Goal: Task Accomplishment & Management: Complete application form

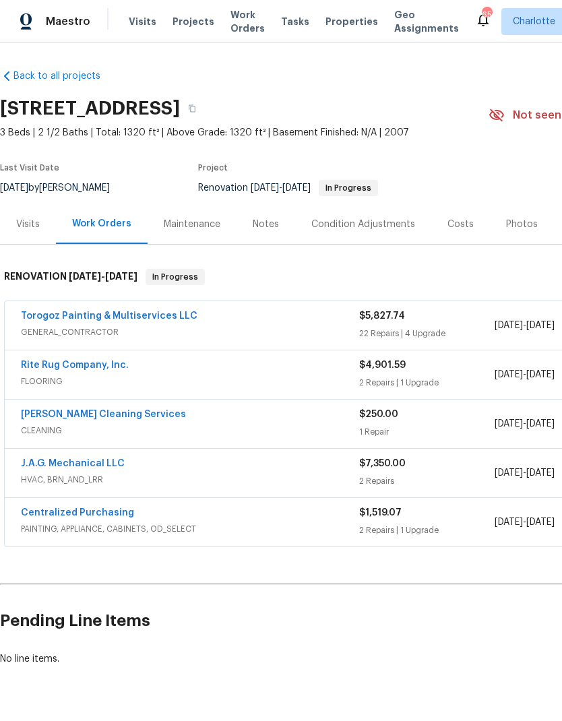
click at [142, 24] on span "Visits" at bounding box center [143, 21] width 28 height 13
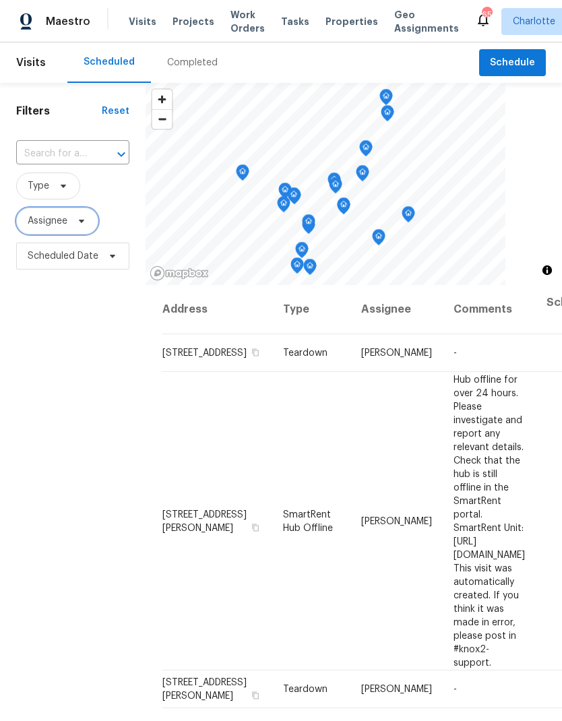
click at [51, 218] on span "Assignee" at bounding box center [48, 220] width 40 height 13
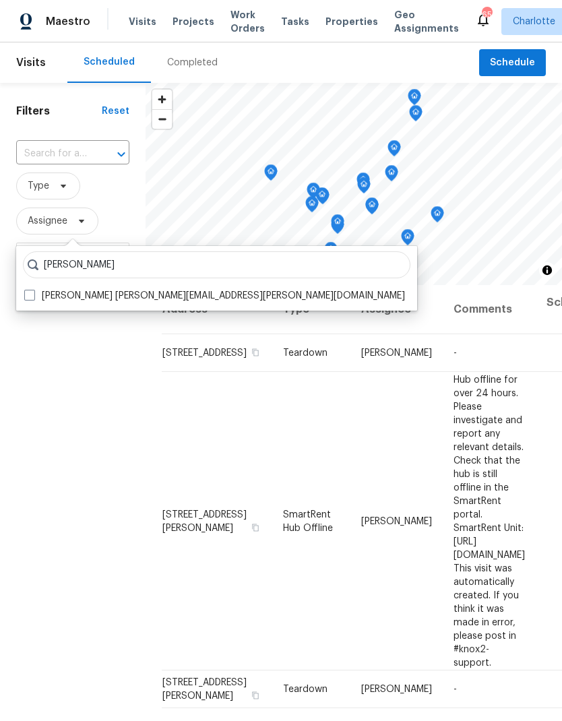
type input "[PERSON_NAME]"
click at [25, 291] on span at bounding box center [29, 295] width 11 height 11
click at [25, 291] on input "[PERSON_NAME] [PERSON_NAME][EMAIL_ADDRESS][PERSON_NAME][DOMAIN_NAME]" at bounding box center [28, 293] width 9 height 9
checkbox input "true"
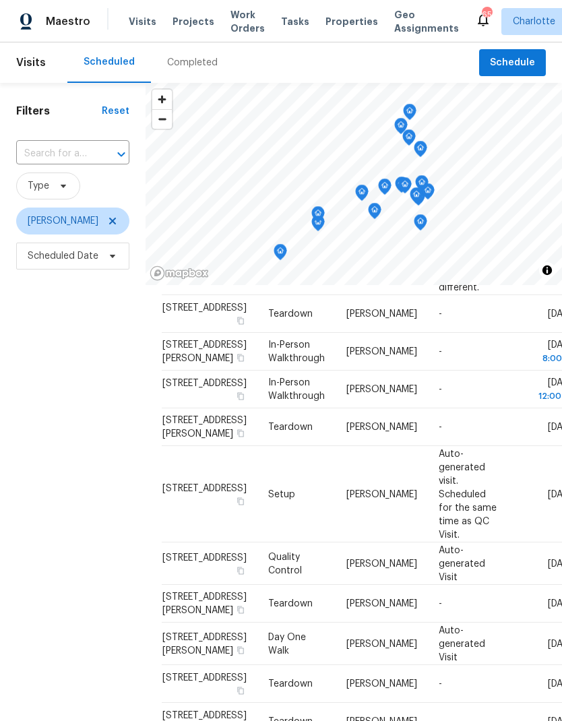
scroll to position [469, 0]
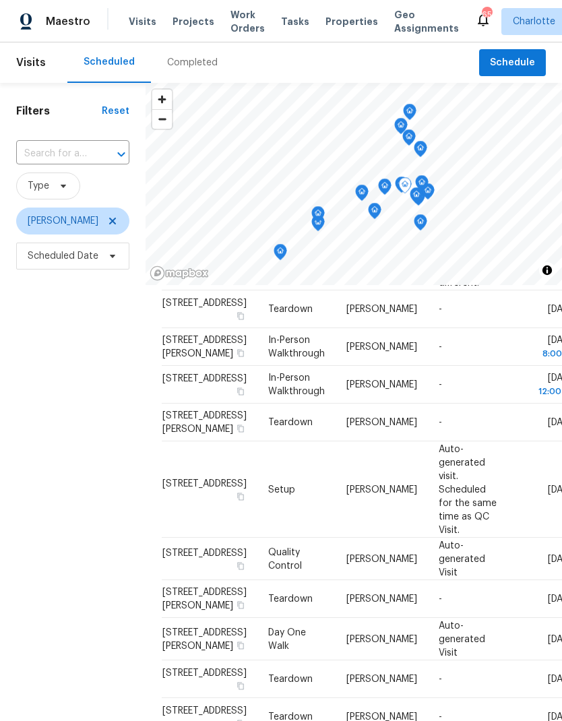
click at [184, 538] on td "[STREET_ADDRESS]" at bounding box center [210, 489] width 96 height 96
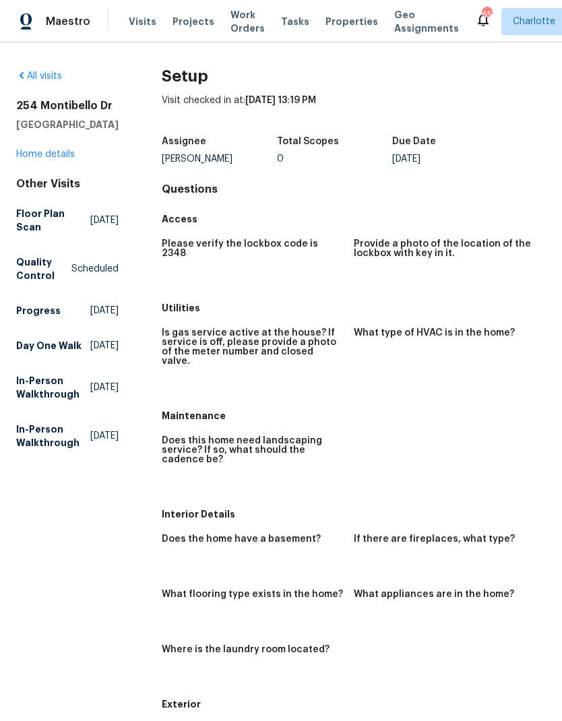
click at [59, 159] on link "Home details" at bounding box center [45, 154] width 59 height 9
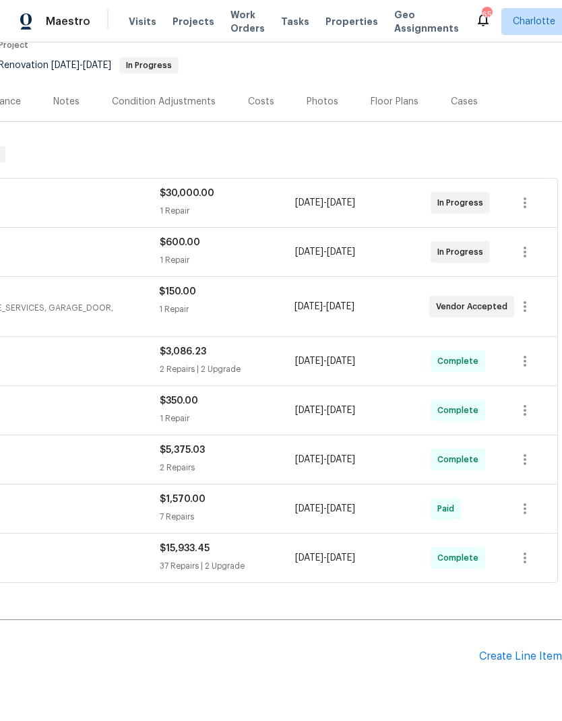
scroll to position [123, 199]
click at [524, 653] on div "Create Line Item" at bounding box center [520, 656] width 83 height 13
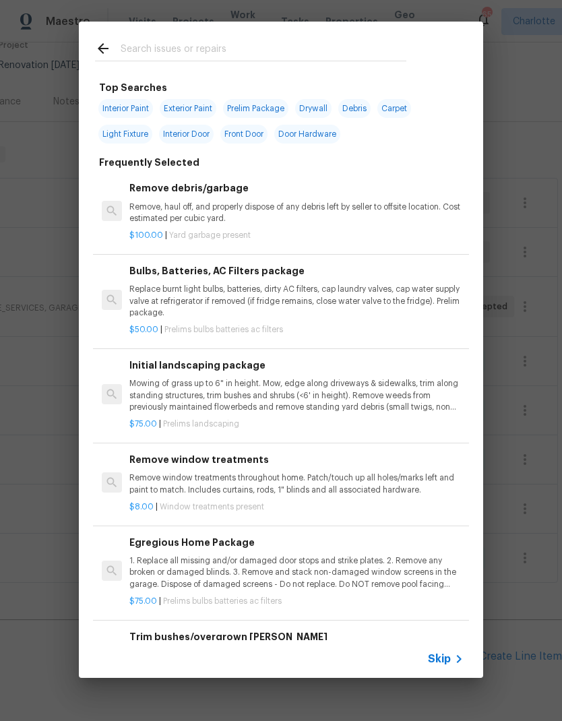
click at [219, 25] on div at bounding box center [251, 48] width 344 height 53
click at [150, 32] on div at bounding box center [251, 48] width 344 height 53
click at [151, 42] on input "text" at bounding box center [264, 50] width 286 height 20
type input "Ceiling fan"
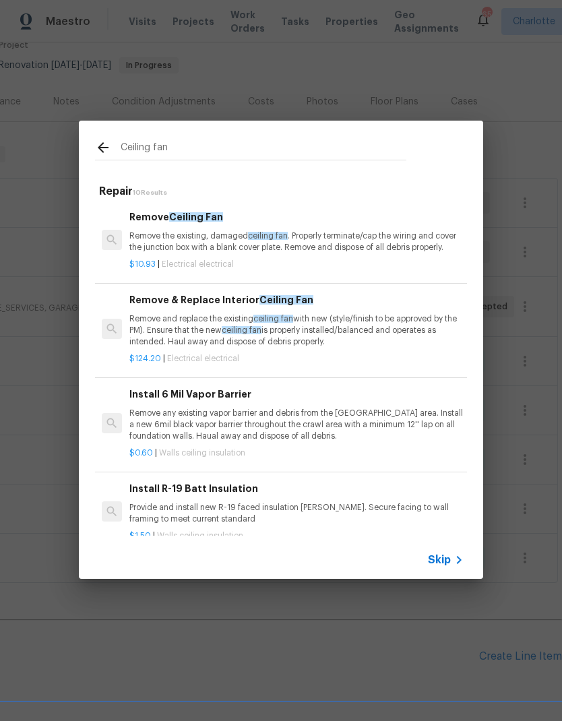
click at [166, 330] on p "Remove and replace the existing ceiling fan with new (style/finish to be approv…" at bounding box center [296, 330] width 334 height 34
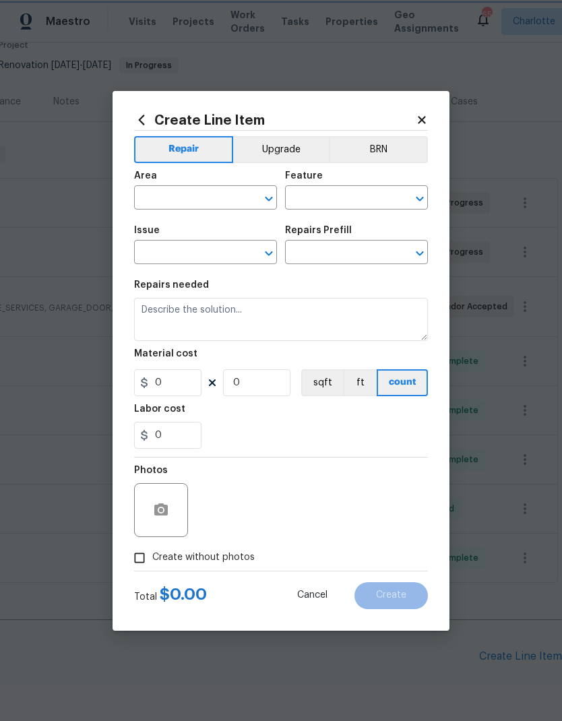
type input "Electrical"
type textarea "Remove and replace the existing ceiling fan with new (style/finish to be approv…"
type input "1"
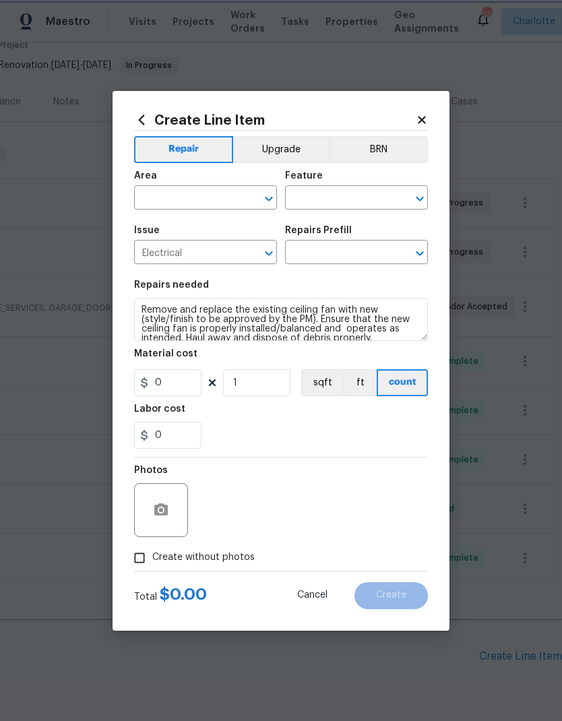
type input "Remove & Replace Interior Ceiling Fan $124.20"
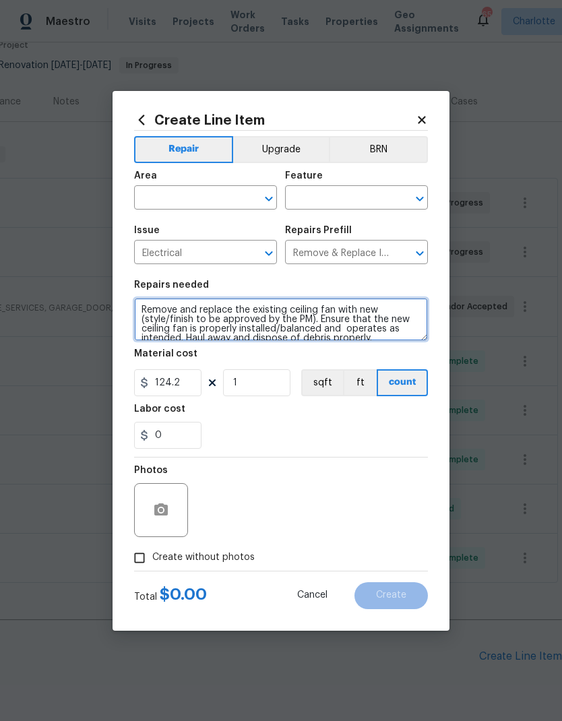
click at [166, 330] on textarea "Remove and replace the existing ceiling fan with new (style/finish to be approv…" at bounding box center [281, 319] width 294 height 43
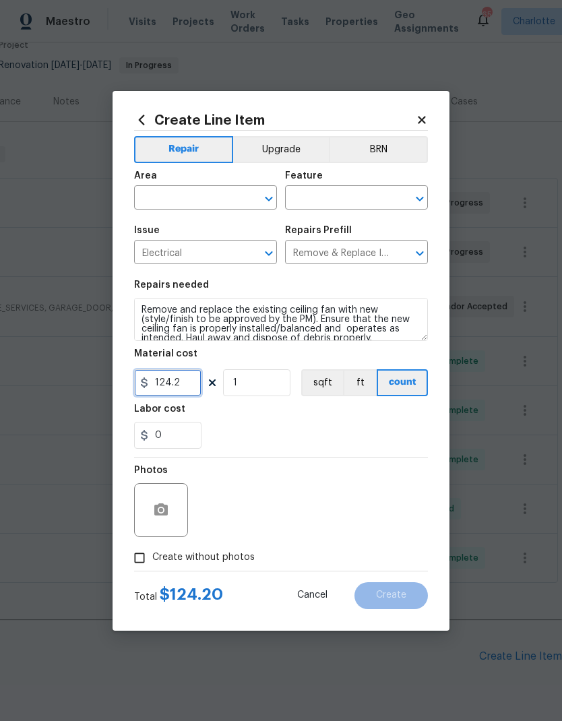
click at [171, 383] on input "124.2" at bounding box center [167, 382] width 67 height 27
type input "350"
click at [280, 150] on button "Upgrade" at bounding box center [281, 149] width 96 height 27
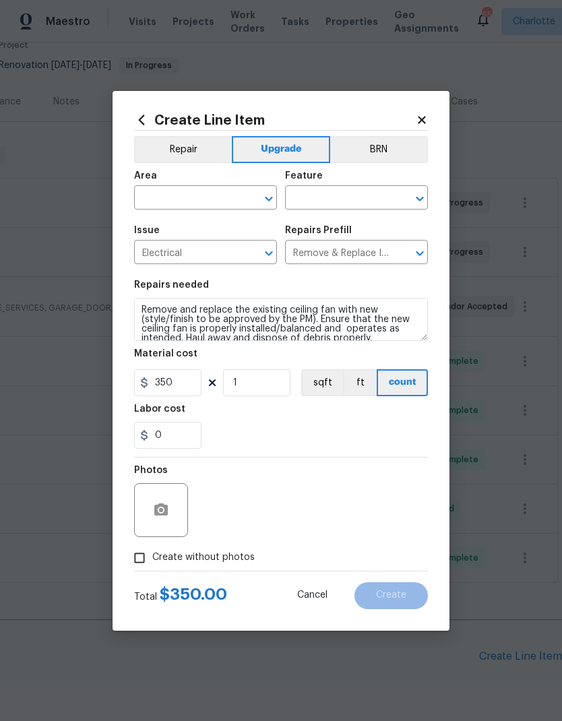
click at [226, 183] on div "Area" at bounding box center [205, 180] width 143 height 18
click at [238, 199] on input "text" at bounding box center [186, 199] width 105 height 21
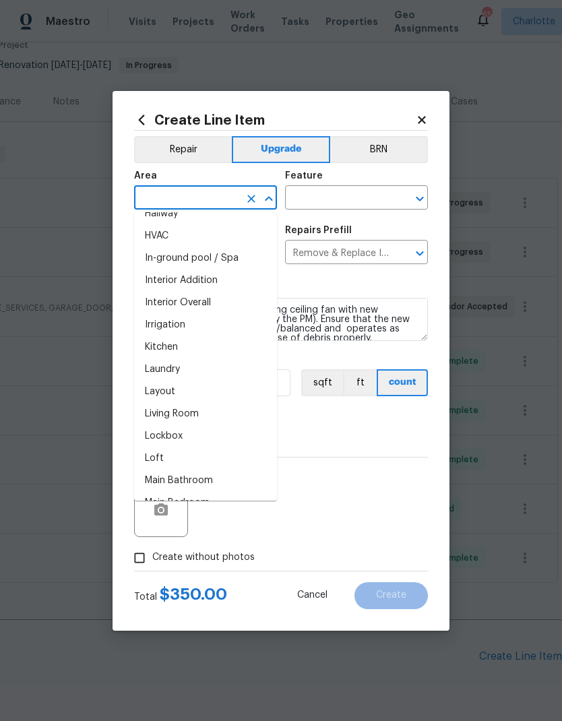
scroll to position [497, 0]
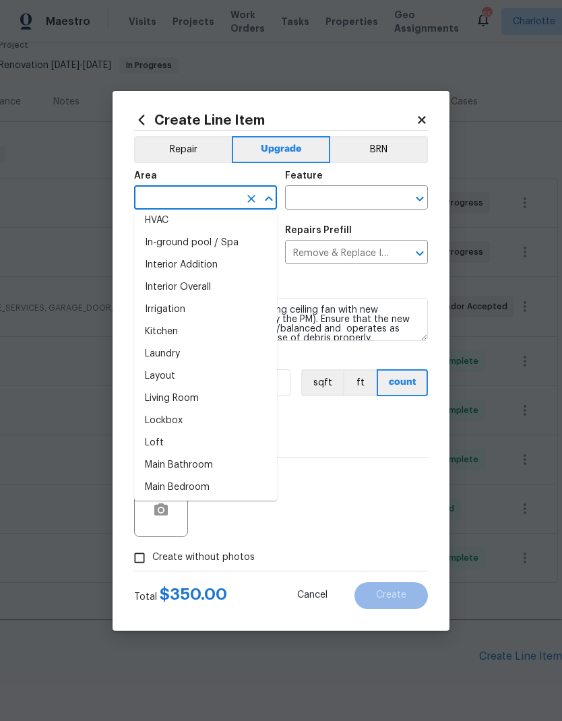
click at [208, 396] on li "Living Room" at bounding box center [205, 399] width 143 height 22
type input "Living Room"
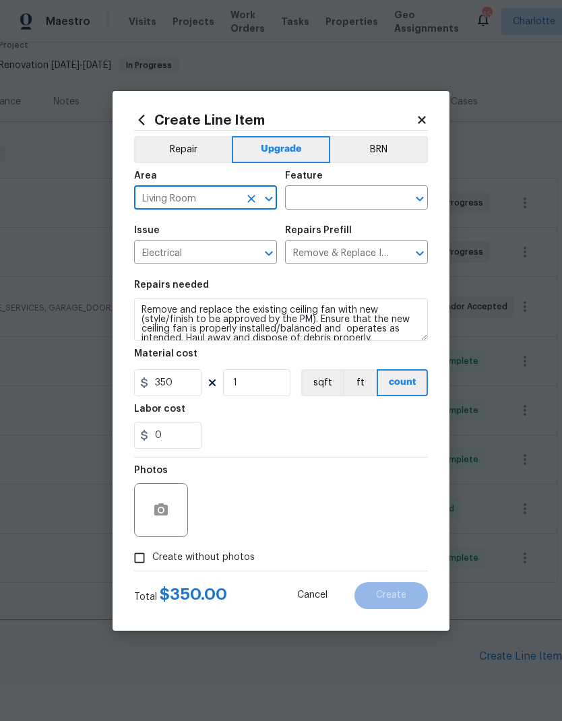
click at [355, 198] on input "text" at bounding box center [337, 199] width 105 height 21
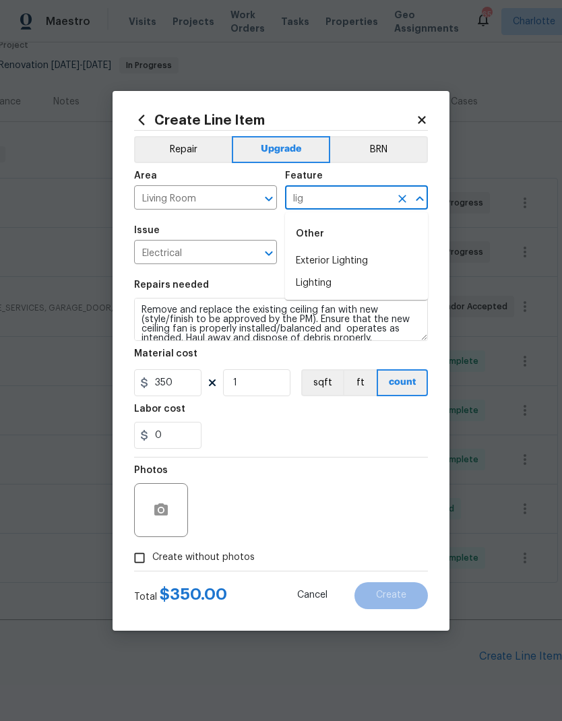
click at [308, 282] on li "Lighting" at bounding box center [356, 283] width 143 height 22
type input "Lighting"
click at [308, 281] on div "Repairs needed" at bounding box center [281, 289] width 294 height 18
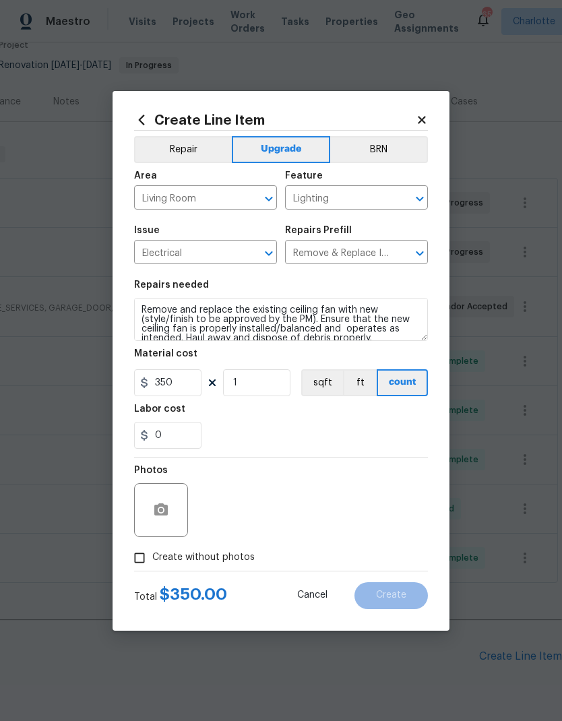
click at [327, 282] on div "Repairs needed" at bounding box center [281, 289] width 294 height 18
click at [331, 433] on div "0" at bounding box center [281, 435] width 294 height 27
click at [138, 310] on textarea "Remove and replace the existing ceiling fan with new (style/finish to be approv…" at bounding box center [281, 319] width 294 height 43
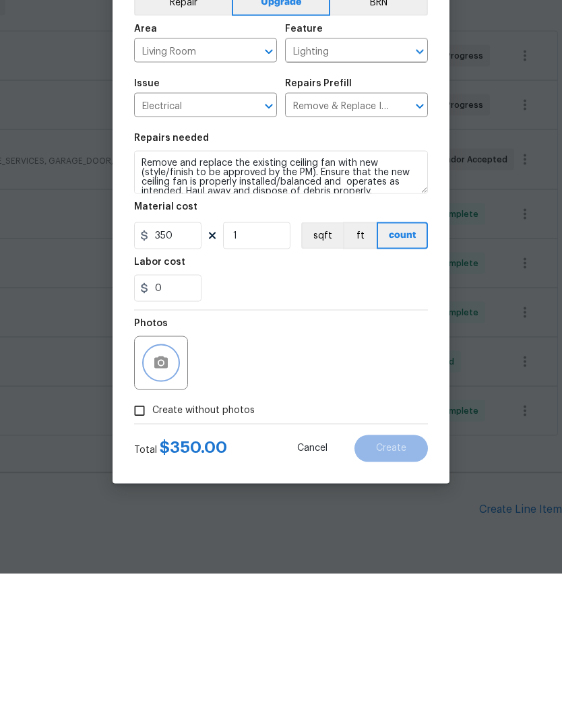
click at [175, 494] on button "button" at bounding box center [161, 510] width 32 height 32
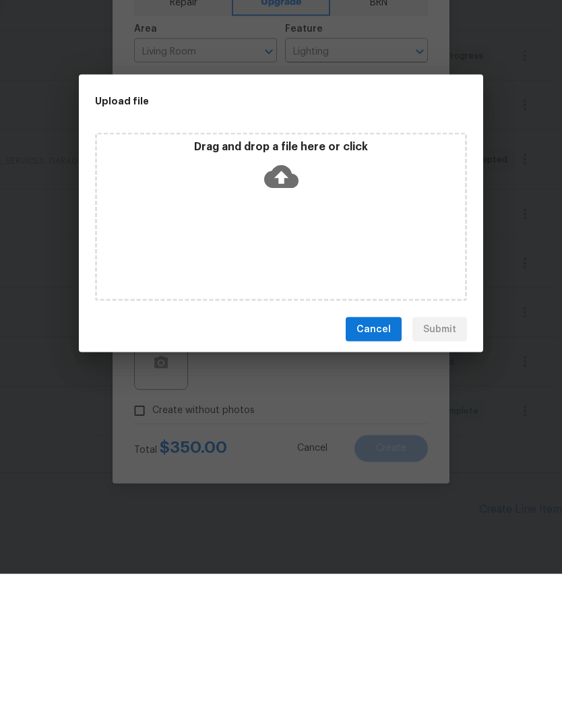
scroll to position [54, 0]
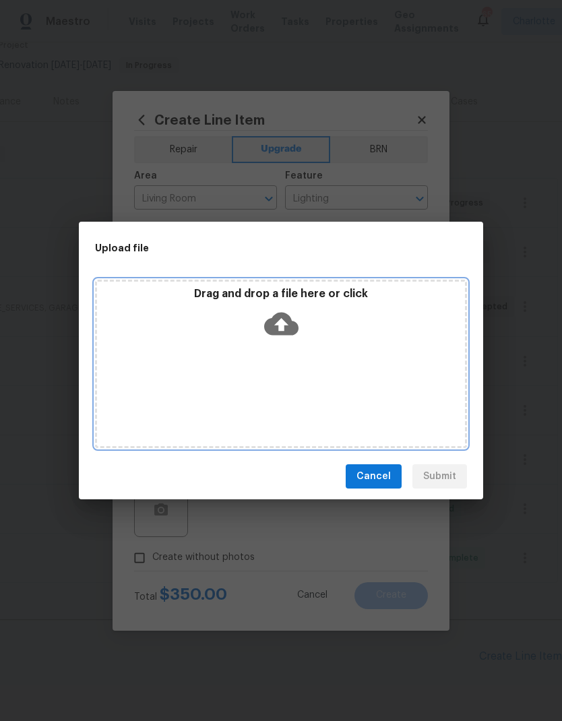
click at [301, 317] on div "Drag and drop a file here or click" at bounding box center [281, 316] width 368 height 58
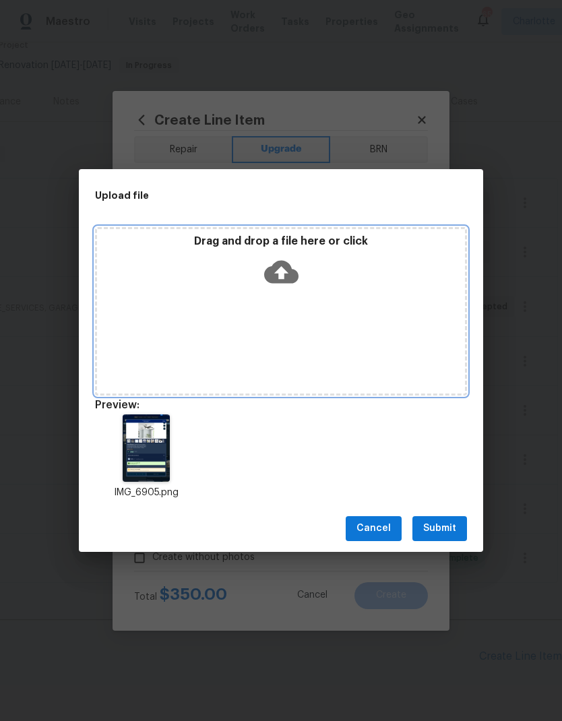
click at [280, 276] on icon at bounding box center [281, 272] width 34 height 34
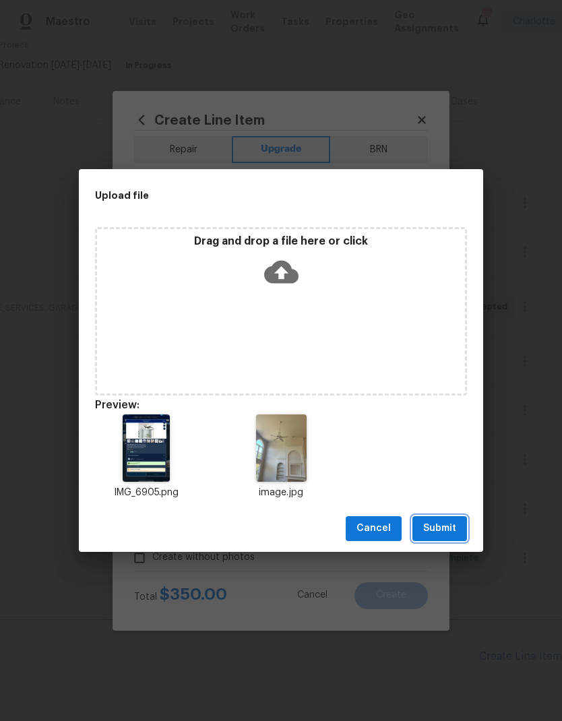
click at [446, 527] on span "Submit" at bounding box center [439, 528] width 33 height 17
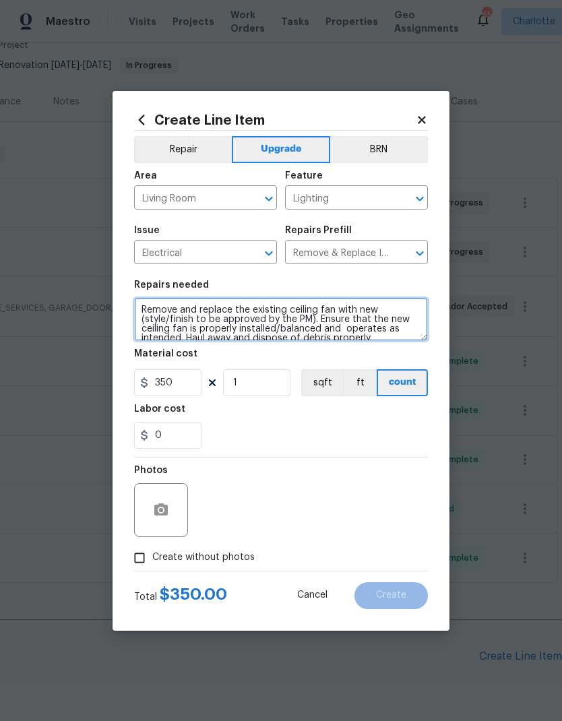
click at [146, 303] on textarea "Remove and replace the existing ceiling fan with new (style/finish to be approv…" at bounding box center [281, 319] width 294 height 43
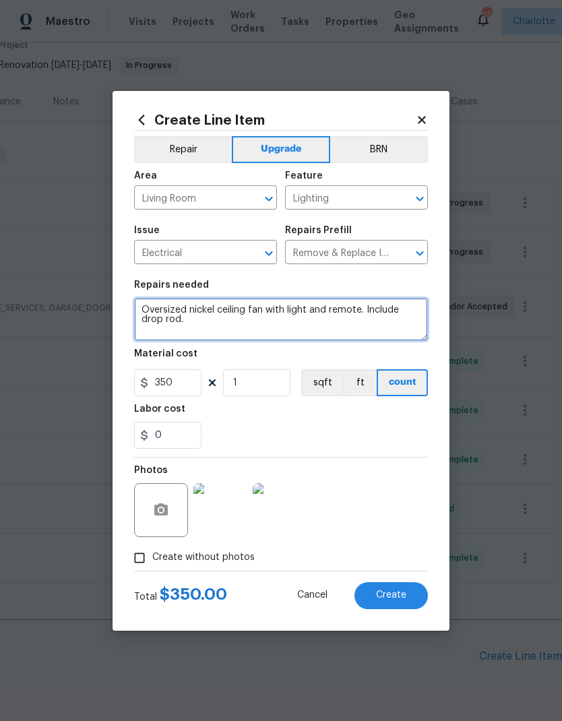
scroll to position [0, 0]
click at [270, 307] on textarea "Oversized nickel ceiling fan with light and remote. Include drop rod. Remove an…" at bounding box center [281, 319] width 294 height 43
click at [361, 303] on textarea "Oversized nickel ceiling fan with light and remote. Include drop rod. Remove an…" at bounding box center [281, 319] width 294 height 43
click at [359, 308] on textarea "Oversized nickel ceiling fan with light and remote. Include drop rod. Remove an…" at bounding box center [281, 319] width 294 height 43
click at [203, 324] on textarea "Oversized nickel ceiling fan with light and remot (60”+) Include drop rod. Remo…" at bounding box center [281, 319] width 294 height 43
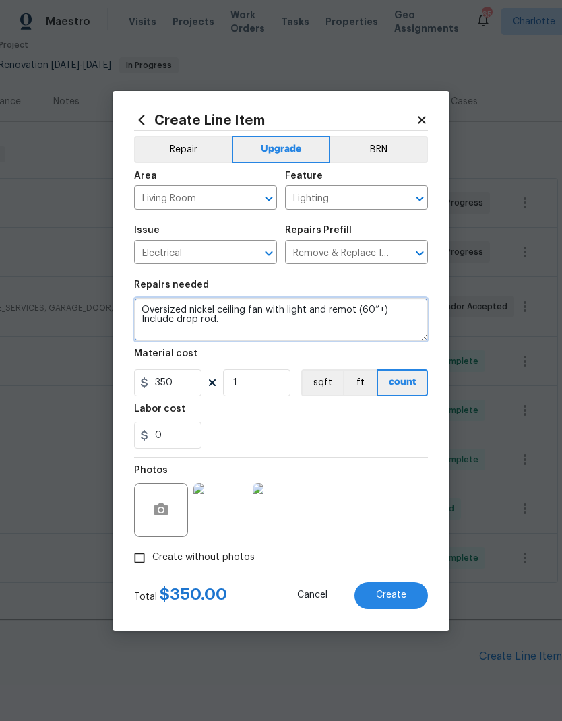
click at [422, 308] on textarea "Oversized nickel ceiling fan with light and remot (60”+) Include drop rod. Remo…" at bounding box center [281, 319] width 294 height 43
type textarea "Oversized nickel ceiling fan with light and remot (60”+) Include 36” drop rod. …"
click at [374, 354] on div "Material cost" at bounding box center [281, 358] width 294 height 18
click at [399, 593] on span "Create" at bounding box center [391, 595] width 30 height 10
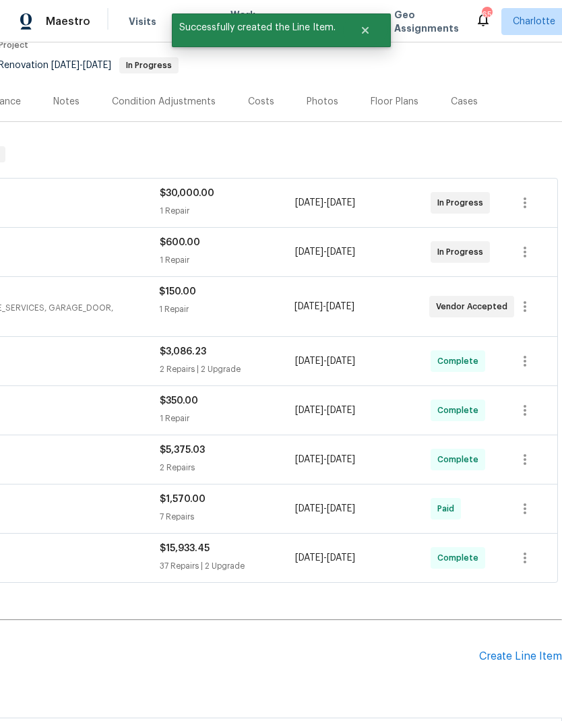
click at [525, 650] on div "Create Line Item" at bounding box center [520, 656] width 83 height 13
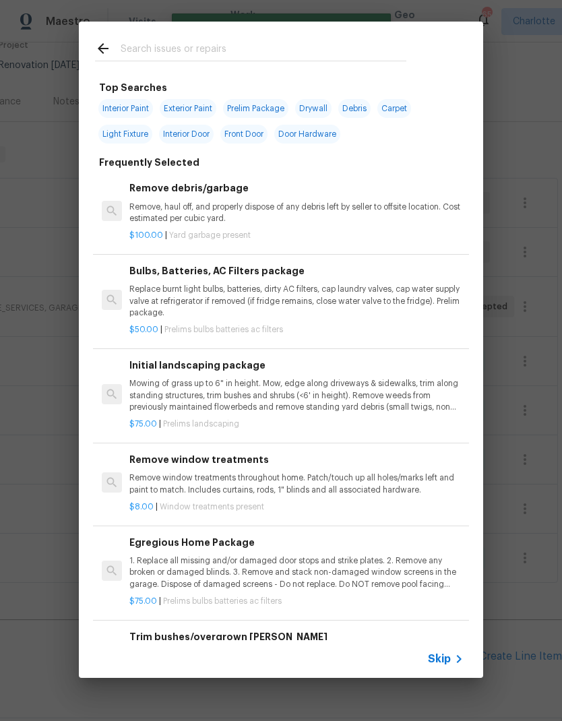
click at [227, 31] on div at bounding box center [251, 48] width 344 height 53
click at [154, 30] on div at bounding box center [251, 48] width 344 height 53
click at [139, 48] on input "text" at bounding box center [264, 50] width 286 height 20
type input "Bathroom pl"
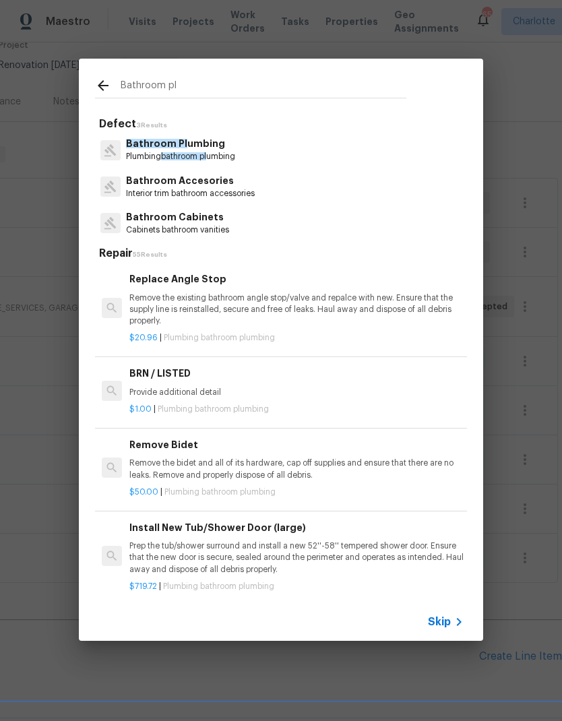
click at [220, 149] on p "Bathroom Pl umbing" at bounding box center [180, 144] width 109 height 14
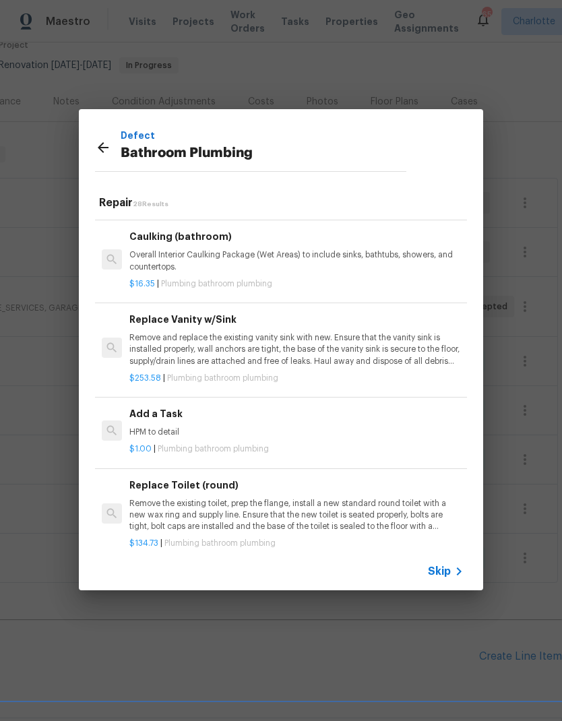
scroll to position [1941, 0]
click at [302, 406] on h6 "Add a Task" at bounding box center [296, 413] width 334 height 15
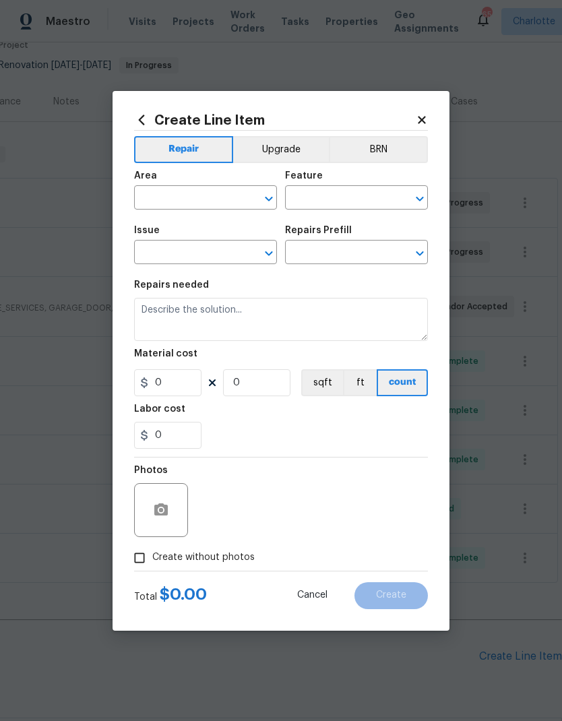
type input "Plumbing"
type input "Bathroom Plumbing"
type input "Add a Task $1.00"
type textarea "HPM to detail"
type input "1"
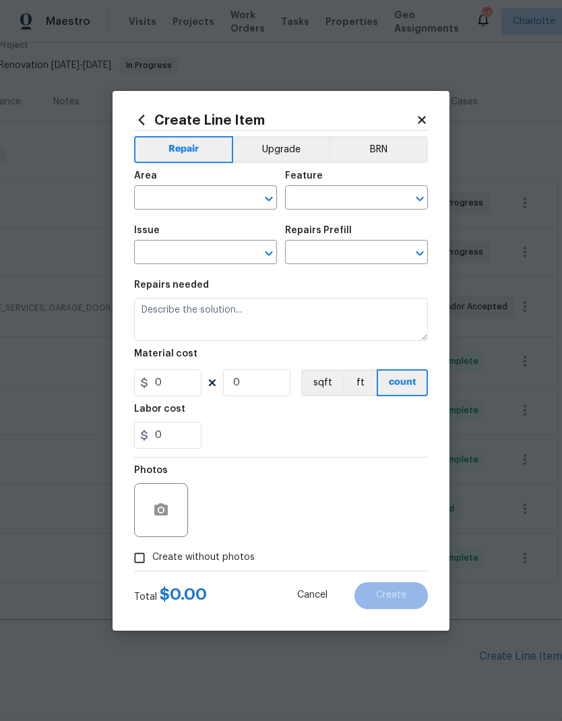
type input "1"
click at [174, 389] on input "1" at bounding box center [167, 382] width 67 height 27
type input "75"
click at [222, 203] on input "text" at bounding box center [186, 199] width 105 height 21
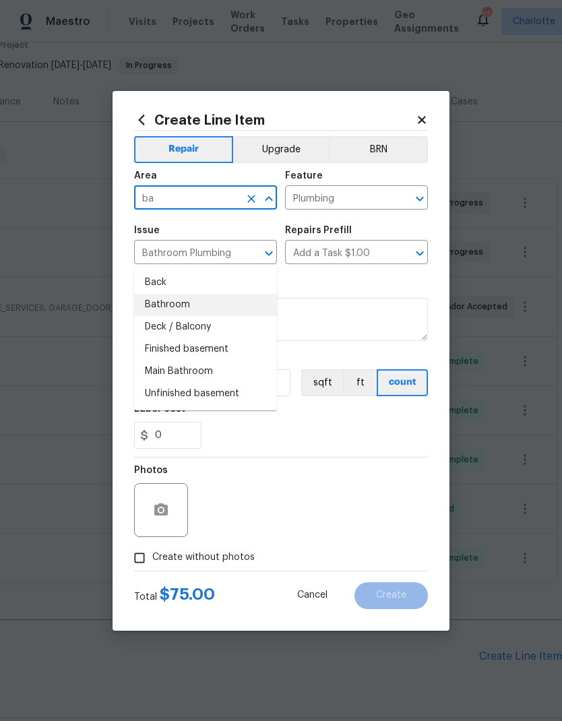
click at [214, 294] on li "Bathroom" at bounding box center [205, 305] width 143 height 22
type input "Bathroom"
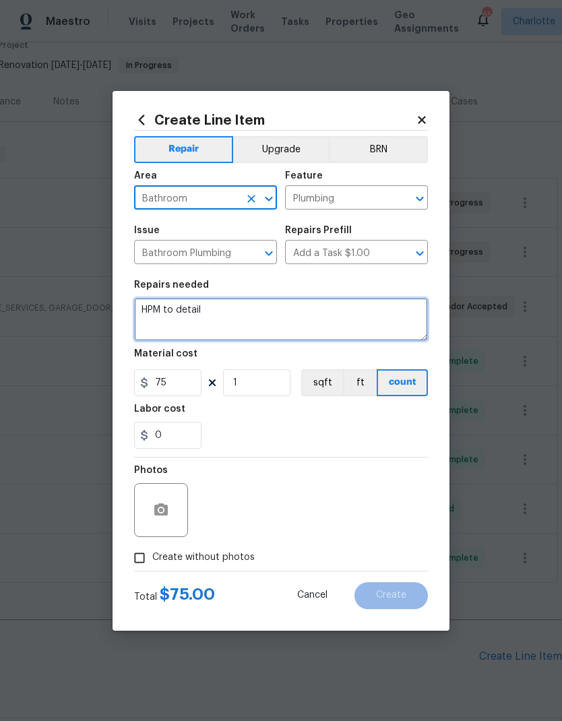
click at [231, 313] on textarea "HPM to detail" at bounding box center [281, 319] width 294 height 43
click at [237, 311] on textarea "HPM to detail" at bounding box center [281, 319] width 294 height 43
click at [160, 306] on textarea "HPM to detail" at bounding box center [281, 319] width 294 height 43
click at [159, 305] on textarea "HPM to detail" at bounding box center [281, 319] width 294 height 43
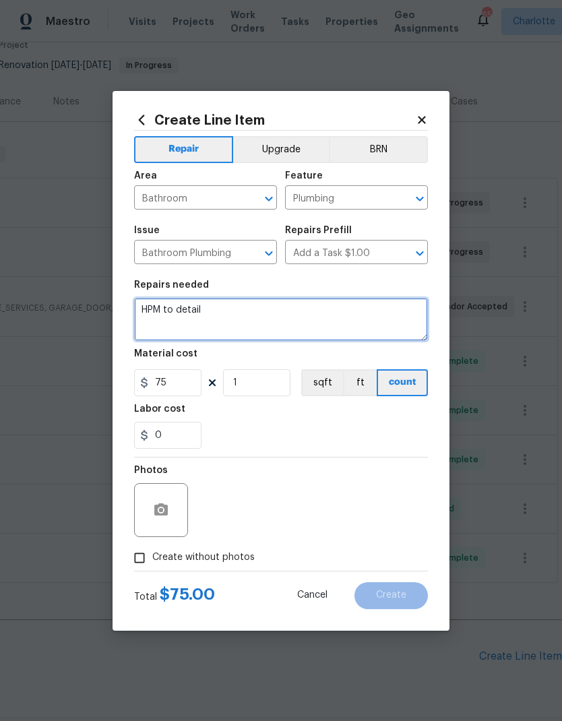
click at [158, 303] on textarea "HPM to detail" at bounding box center [281, 319] width 294 height 43
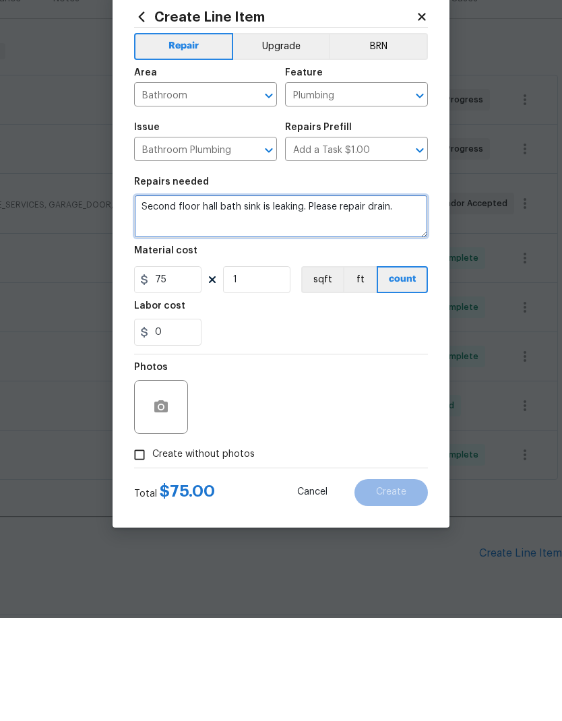
type textarea "Second floor hall bath sink is leaking. Please repair drain."
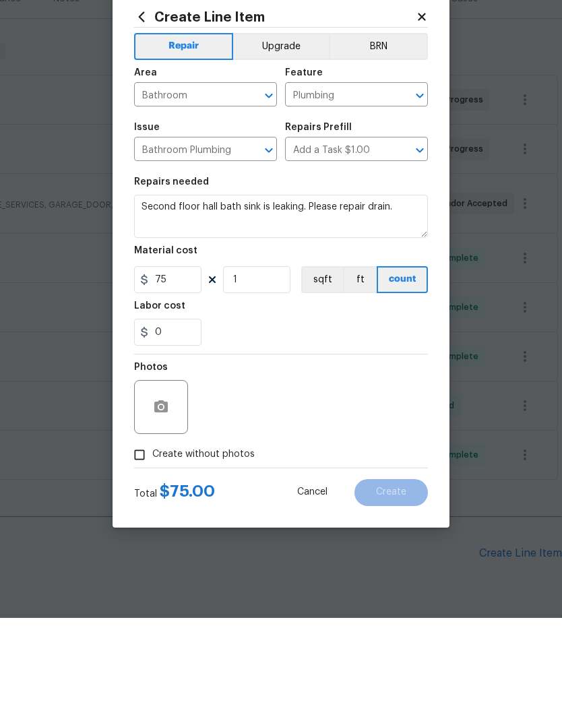
click at [391, 458] on div "Photos" at bounding box center [281, 502] width 294 height 88
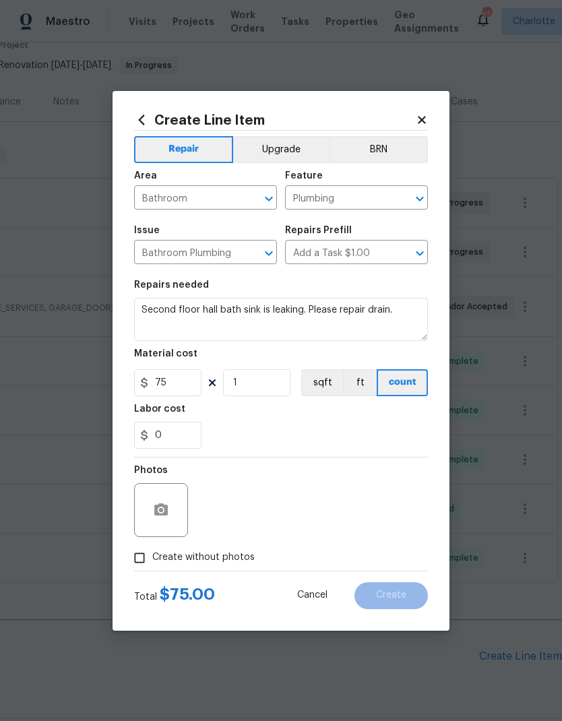
click at [146, 559] on input "Create without photos" at bounding box center [140, 558] width 26 height 26
checkbox input "true"
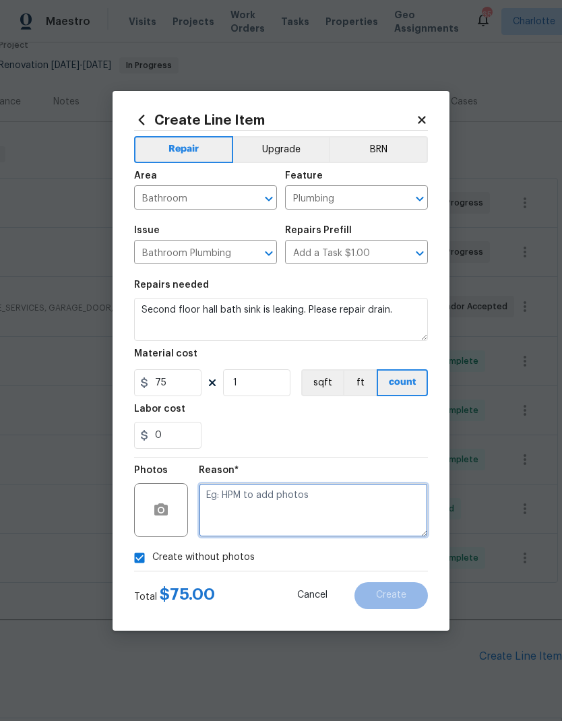
click at [385, 495] on textarea at bounding box center [313, 510] width 229 height 54
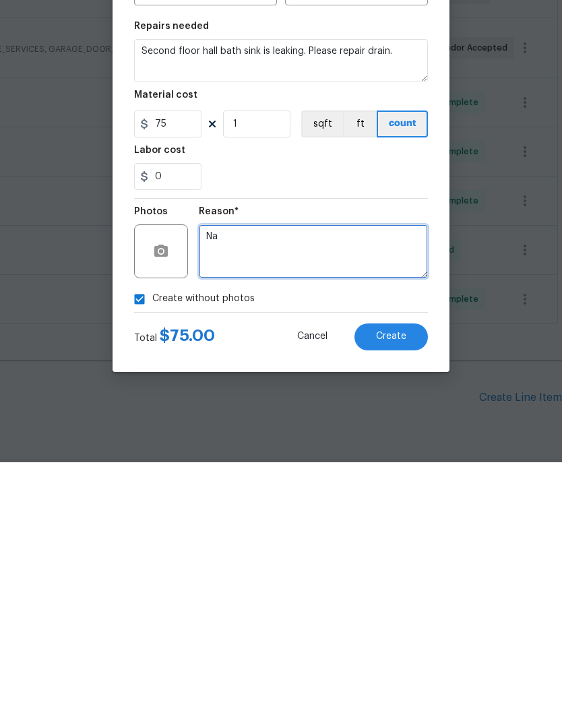
type textarea "Na"
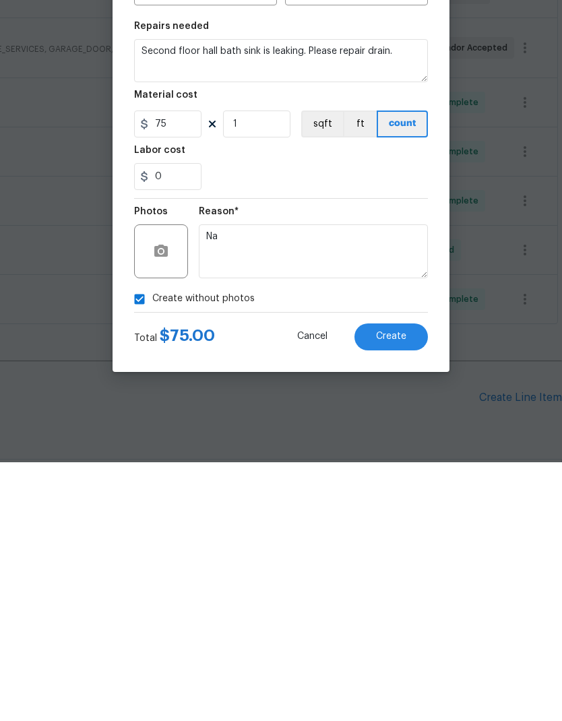
click at [406, 272] on section "Repairs needed Second floor hall bath sink is leaking. Please repair drain. Mat…" at bounding box center [281, 364] width 294 height 185
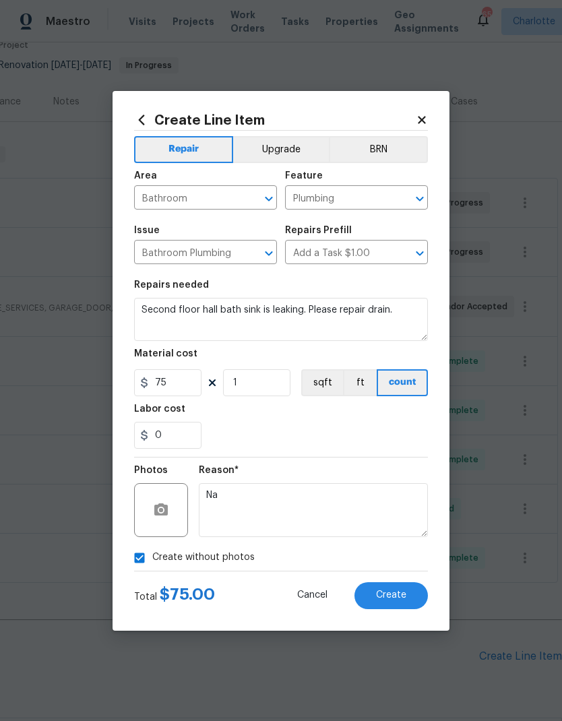
click at [397, 598] on span "Create" at bounding box center [391, 595] width 30 height 10
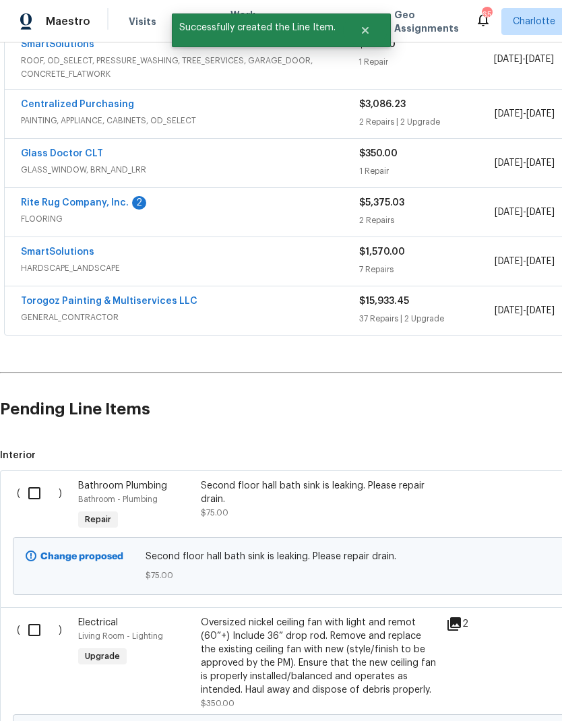
scroll to position [370, 0]
click at [36, 479] on input "checkbox" at bounding box center [39, 493] width 38 height 28
checkbox input "true"
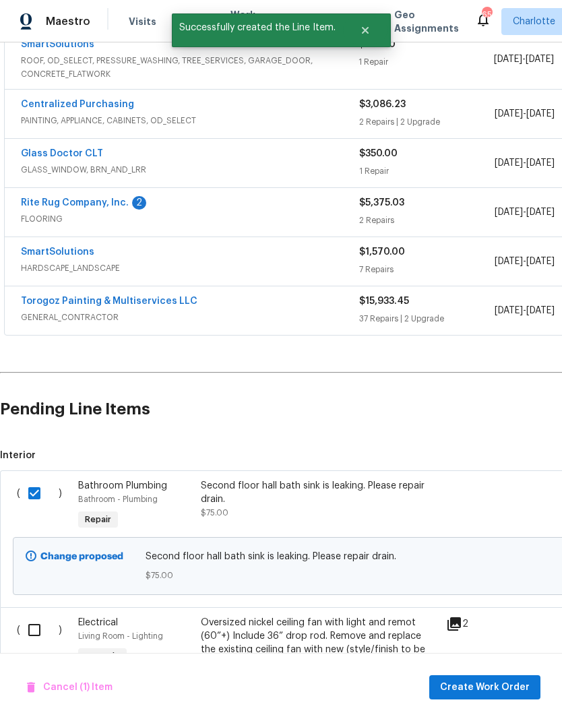
click at [37, 616] on input "checkbox" at bounding box center [39, 630] width 38 height 28
checkbox input "true"
click at [510, 684] on span "Create Work Order" at bounding box center [485, 687] width 90 height 17
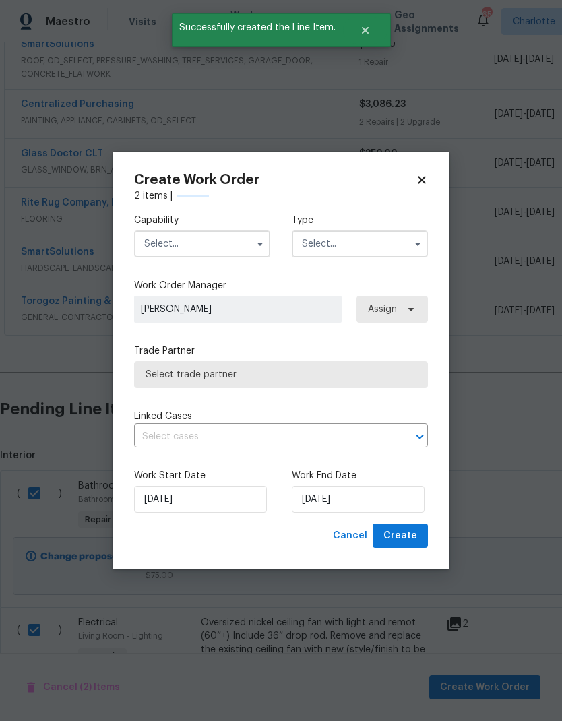
checkbox input "false"
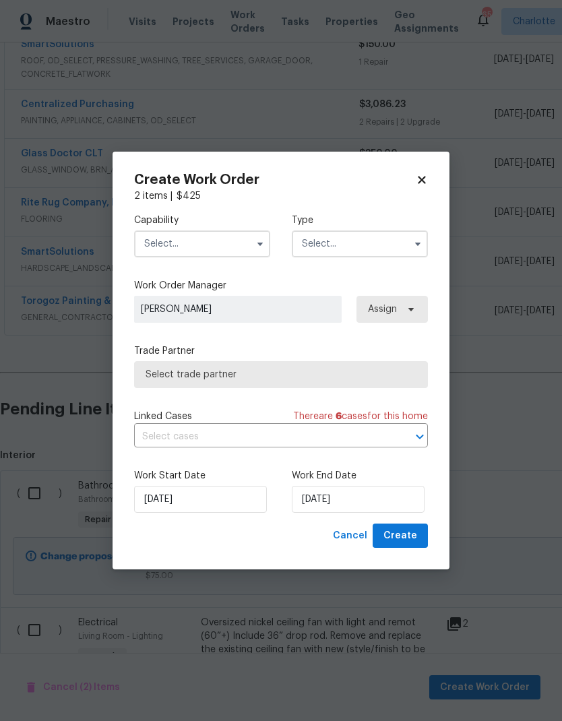
click at [235, 235] on input "text" at bounding box center [202, 243] width 136 height 27
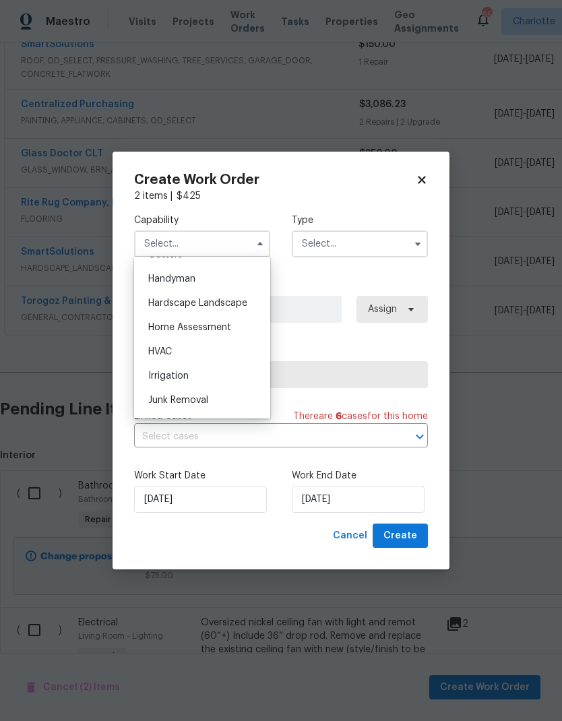
scroll to position [728, 0]
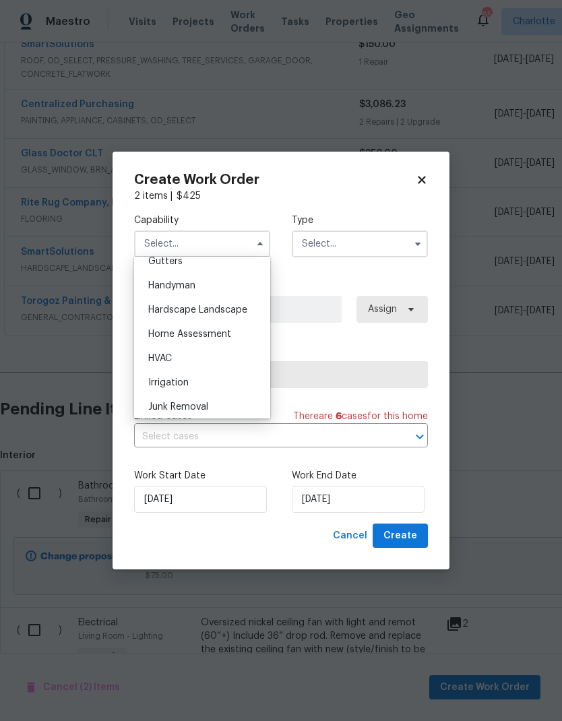
click at [232, 287] on div "Handyman" at bounding box center [201, 286] width 129 height 24
type input "Handyman"
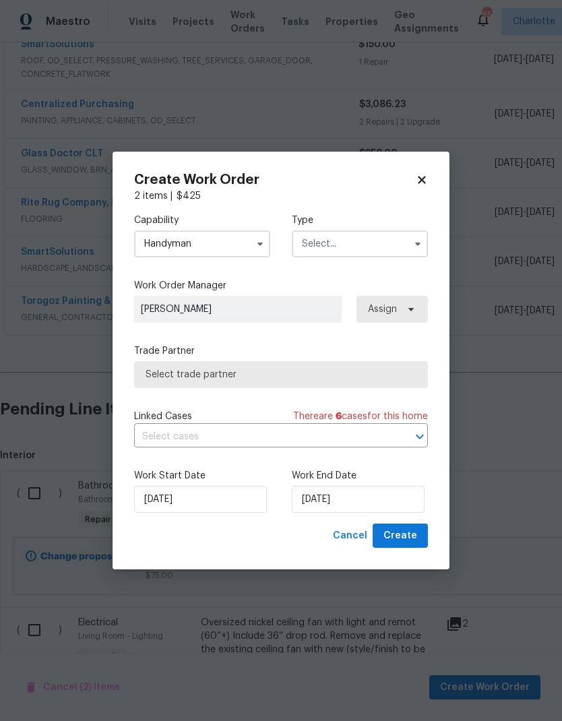
click at [382, 245] on input "text" at bounding box center [360, 243] width 136 height 27
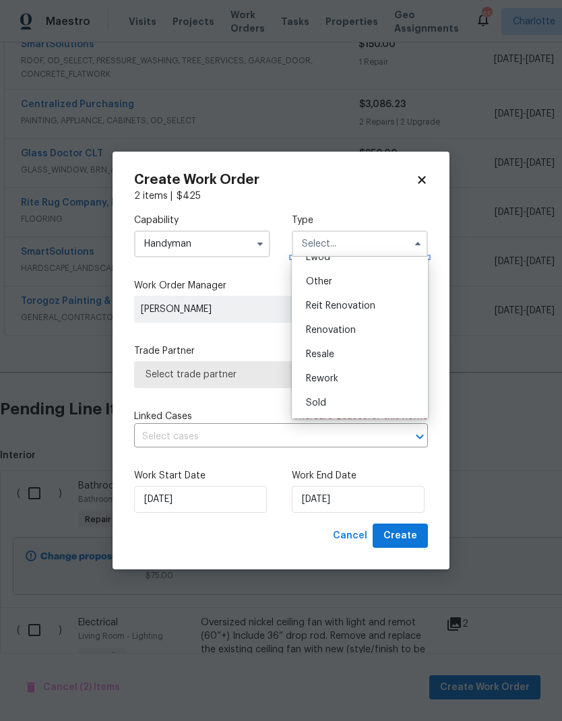
scroll to position [160, 0]
click at [363, 338] on div "Renovation" at bounding box center [359, 330] width 129 height 24
type input "Renovation"
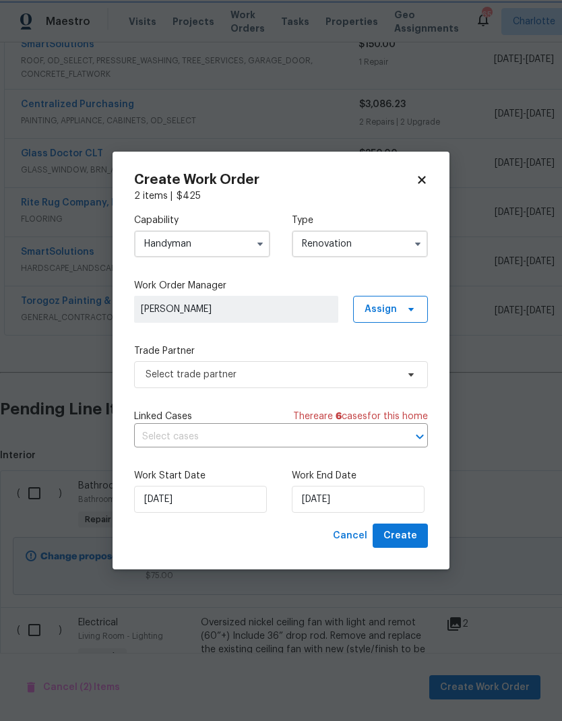
scroll to position [0, 0]
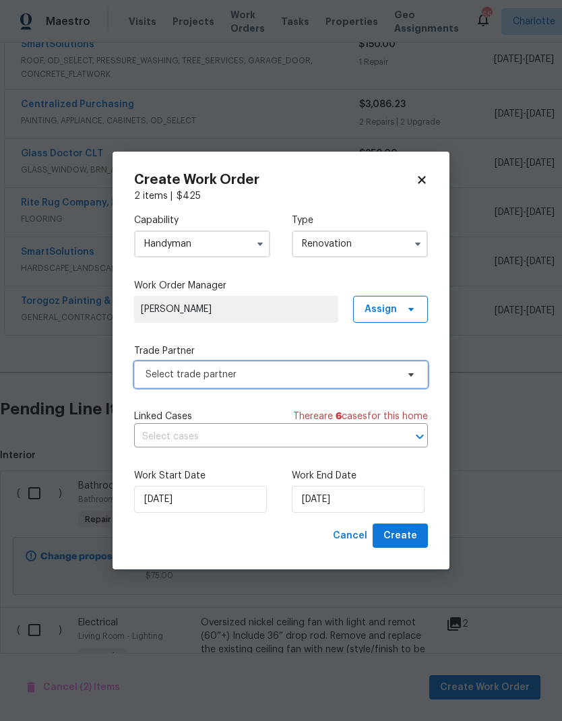
click at [270, 375] on span "Select trade partner" at bounding box center [271, 374] width 251 height 13
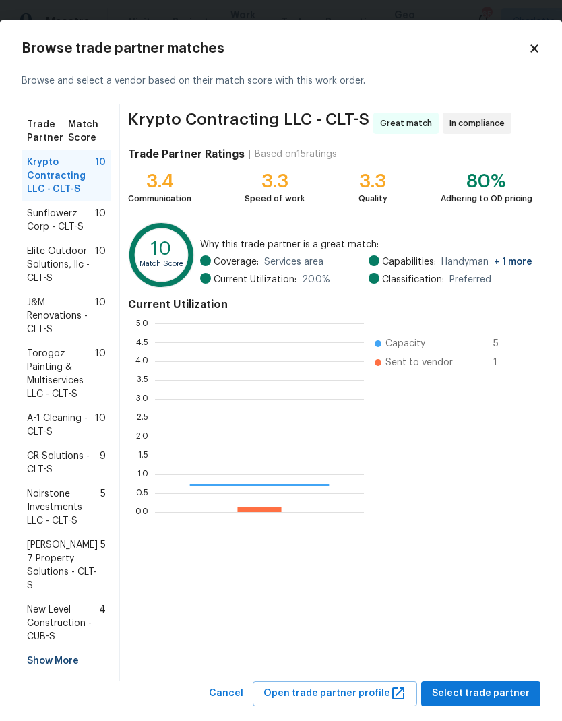
scroll to position [189, 209]
click at [77, 385] on span "Torogoz Painting & Multiservices LLC - CLT-S" at bounding box center [61, 374] width 68 height 54
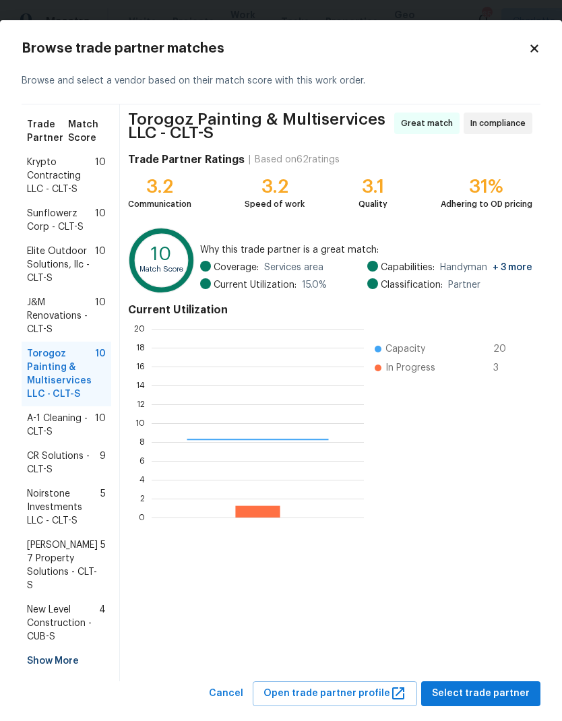
scroll to position [189, 212]
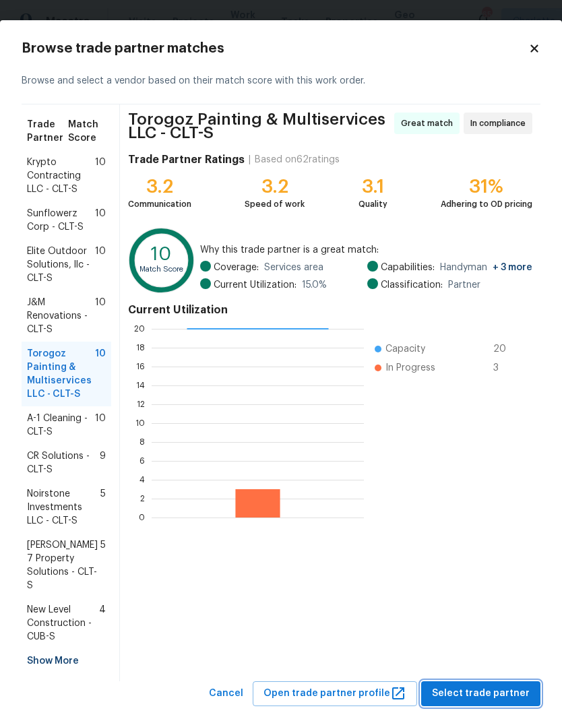
click at [530, 686] on button "Select trade partner" at bounding box center [480, 693] width 119 height 25
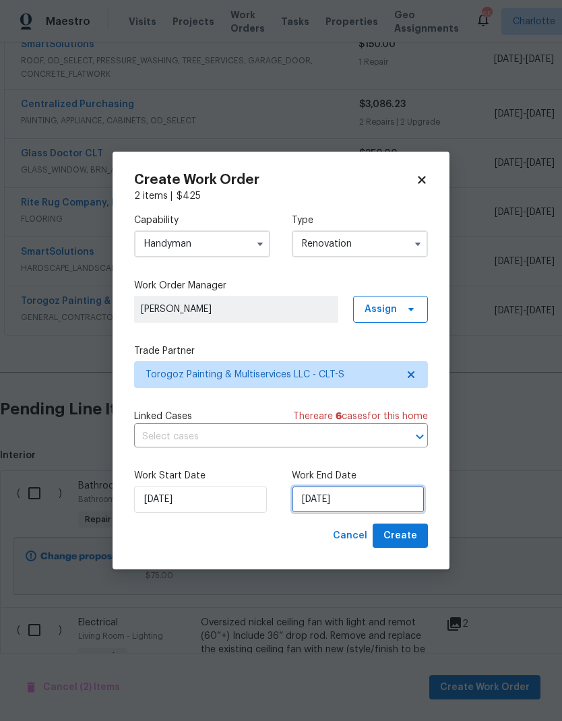
click at [334, 499] on input "[DATE]" at bounding box center [358, 499] width 133 height 27
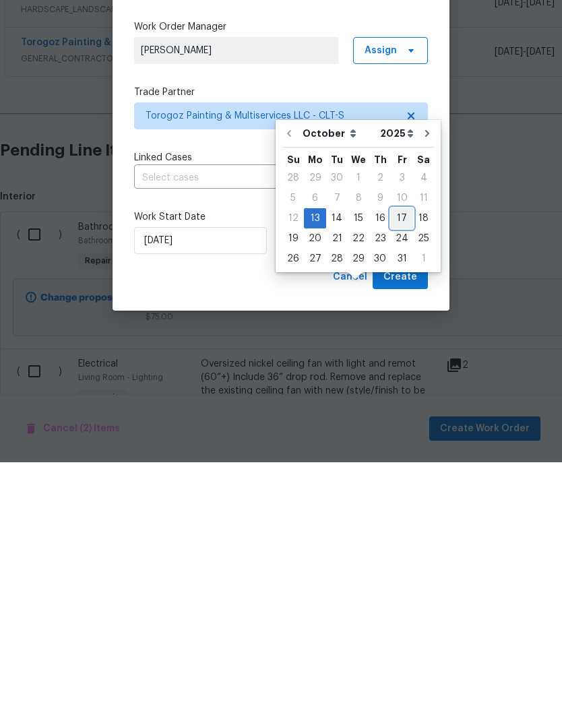
click at [396, 468] on div "17" at bounding box center [402, 477] width 22 height 19
type input "[DATE]"
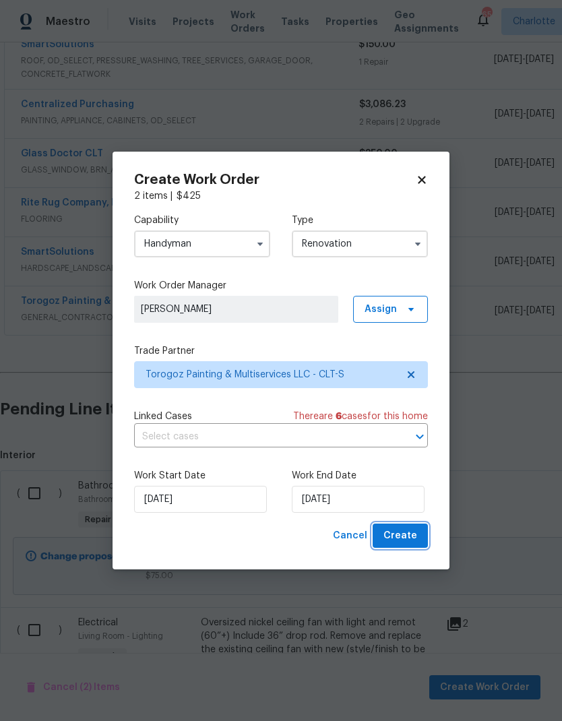
click at [406, 536] on span "Create" at bounding box center [400, 536] width 34 height 17
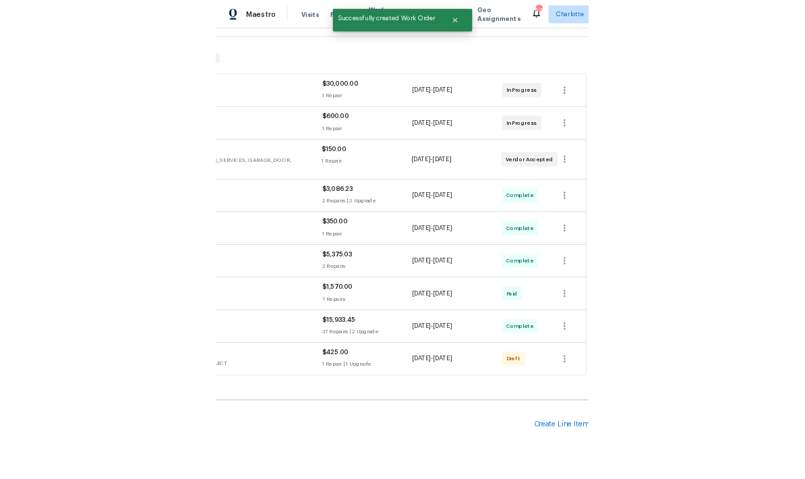
scroll to position [189, 199]
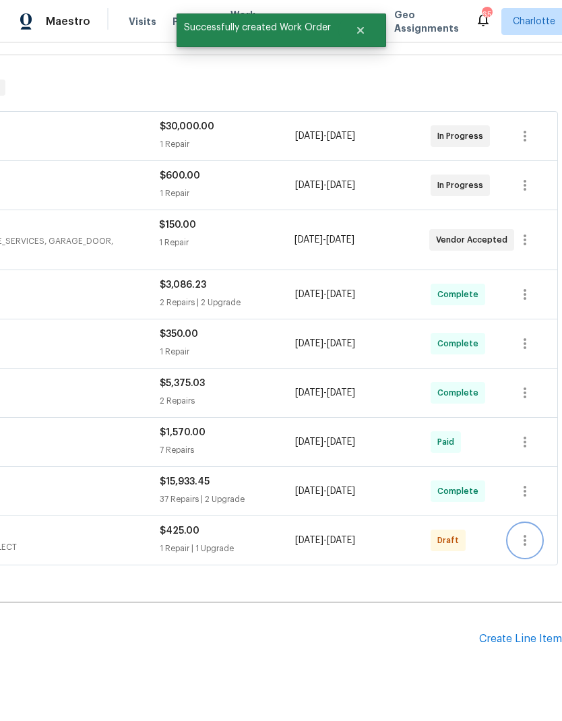
click at [532, 532] on icon "button" at bounding box center [525, 540] width 16 height 16
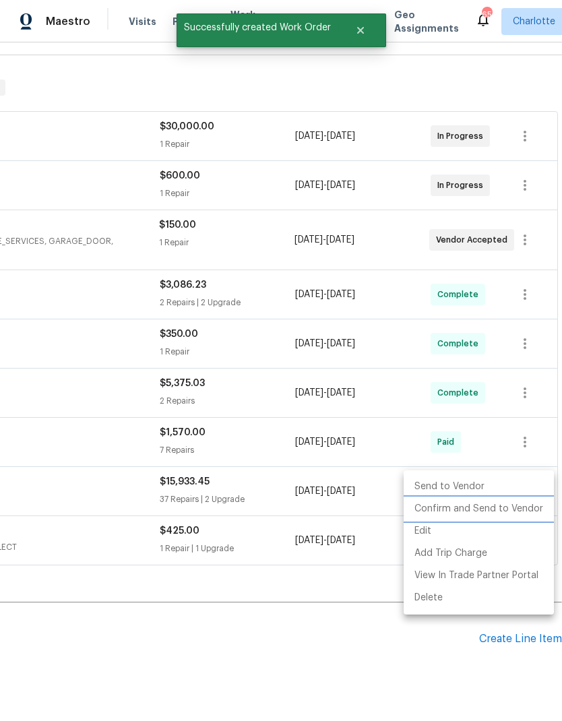
click at [501, 511] on li "Confirm and Send to Vendor" at bounding box center [479, 509] width 150 height 22
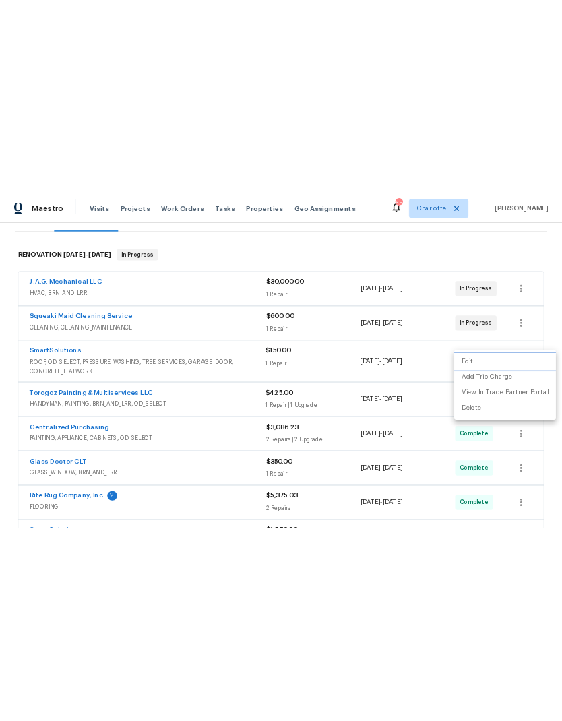
scroll to position [0, 0]
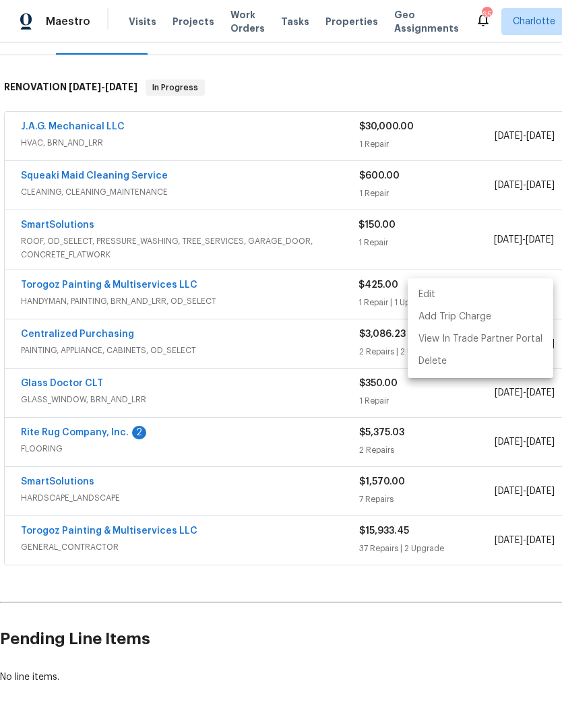
click at [230, 266] on div at bounding box center [281, 360] width 562 height 721
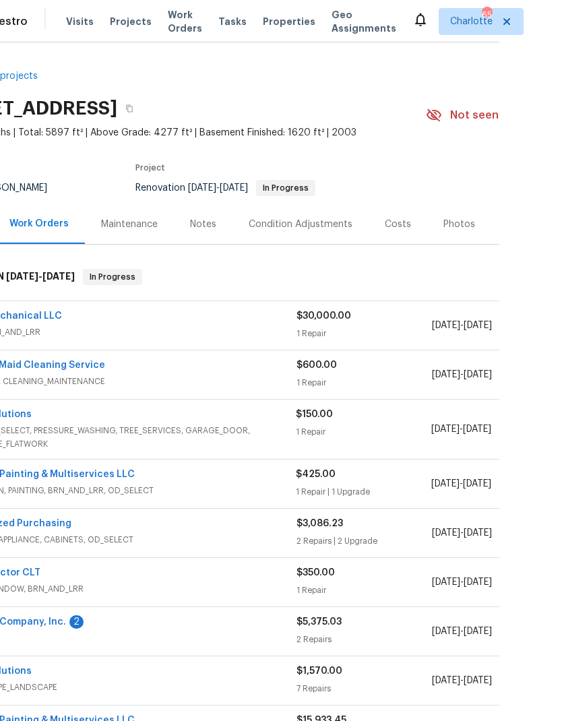
click at [397, 223] on div "Costs" at bounding box center [398, 224] width 26 height 13
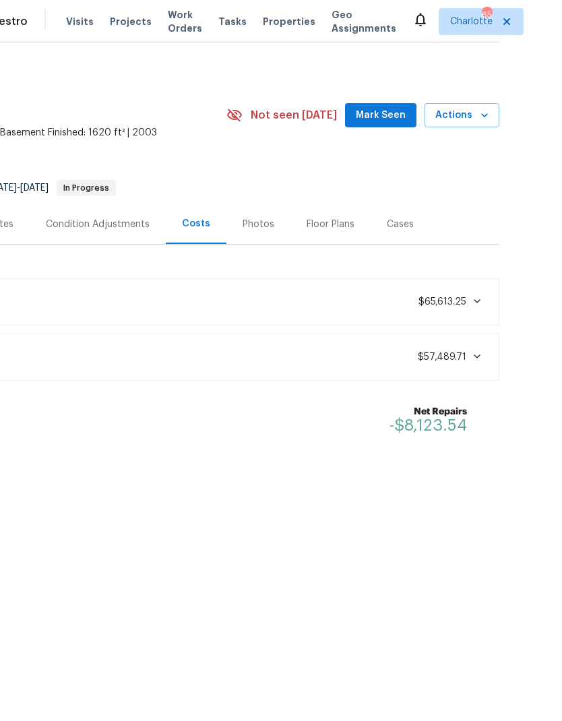
scroll to position [0, 199]
click at [474, 364] on div "Current Repair Total $57,489.71" at bounding box center [192, 357] width 597 height 30
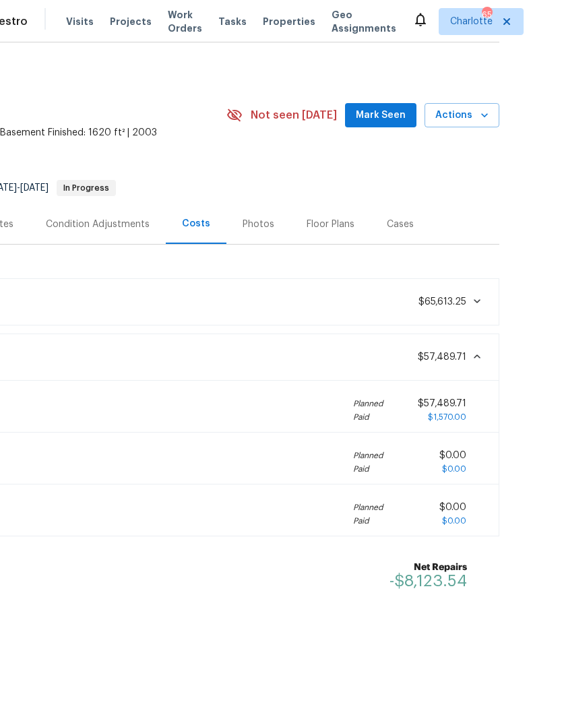
click at [479, 299] on icon at bounding box center [477, 301] width 7 height 4
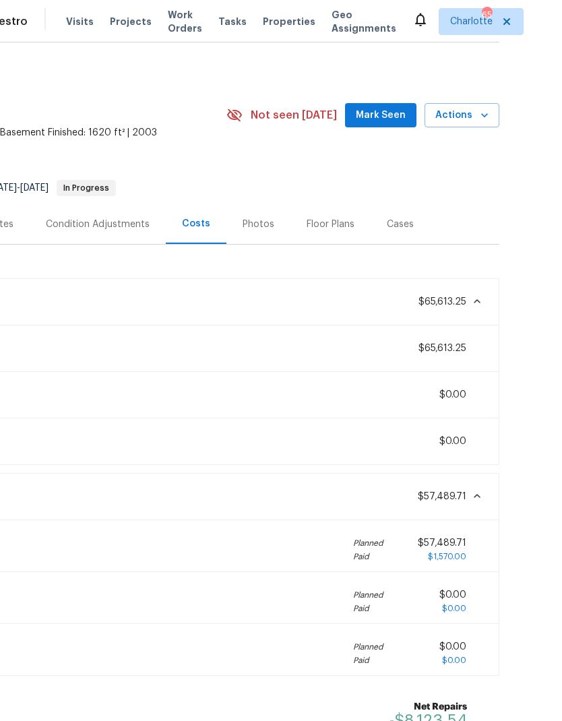
click at [479, 495] on icon at bounding box center [477, 496] width 7 height 4
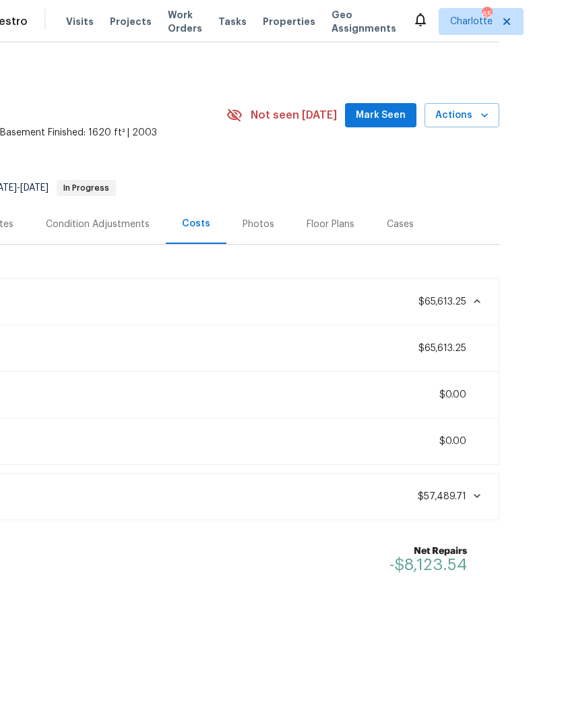
click at [476, 298] on icon at bounding box center [477, 301] width 11 height 11
